Goal: Communication & Community: Connect with others

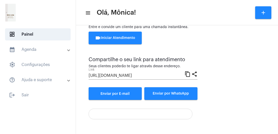
scroll to position [55, 0]
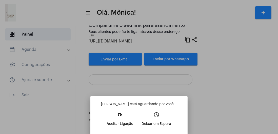
click at [121, 118] on mat-icon "video_call" at bounding box center [120, 115] width 6 height 6
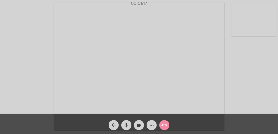
click at [257, 23] on video at bounding box center [253, 19] width 45 height 34
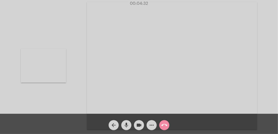
click at [39, 69] on video at bounding box center [43, 66] width 45 height 34
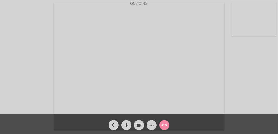
click at [151, 126] on mat-icon "more_horiz" at bounding box center [151, 125] width 6 height 6
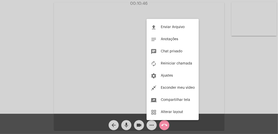
click at [186, 65] on span "Reiniciar chamada" at bounding box center [176, 64] width 31 height 4
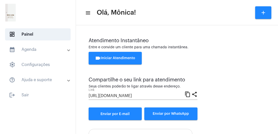
scroll to position [55, 0]
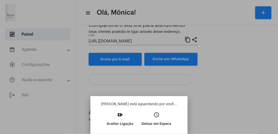
click at [122, 119] on p "Aceitar Ligação" at bounding box center [120, 123] width 27 height 9
